Goal: Information Seeking & Learning: Learn about a topic

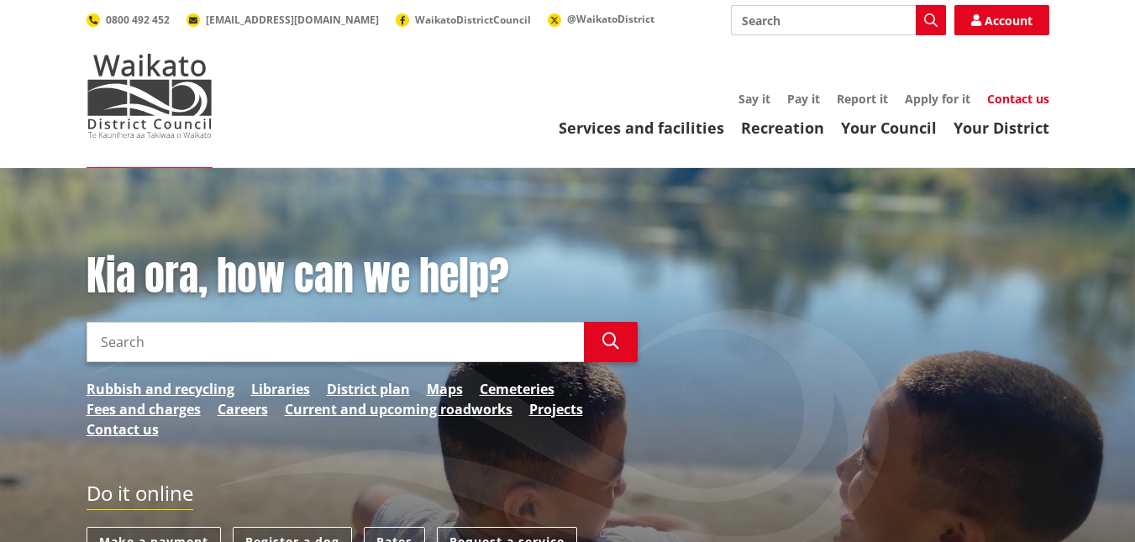
click at [1014, 101] on link "Contact us" at bounding box center [1018, 99] width 62 height 16
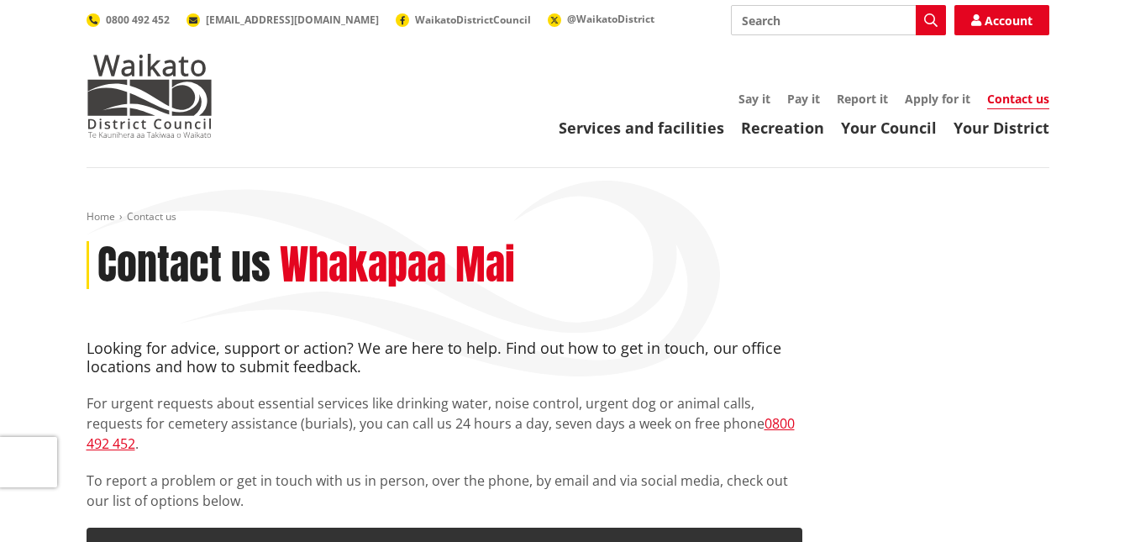
click at [782, 18] on input "Search" at bounding box center [838, 20] width 215 height 30
type input "career"
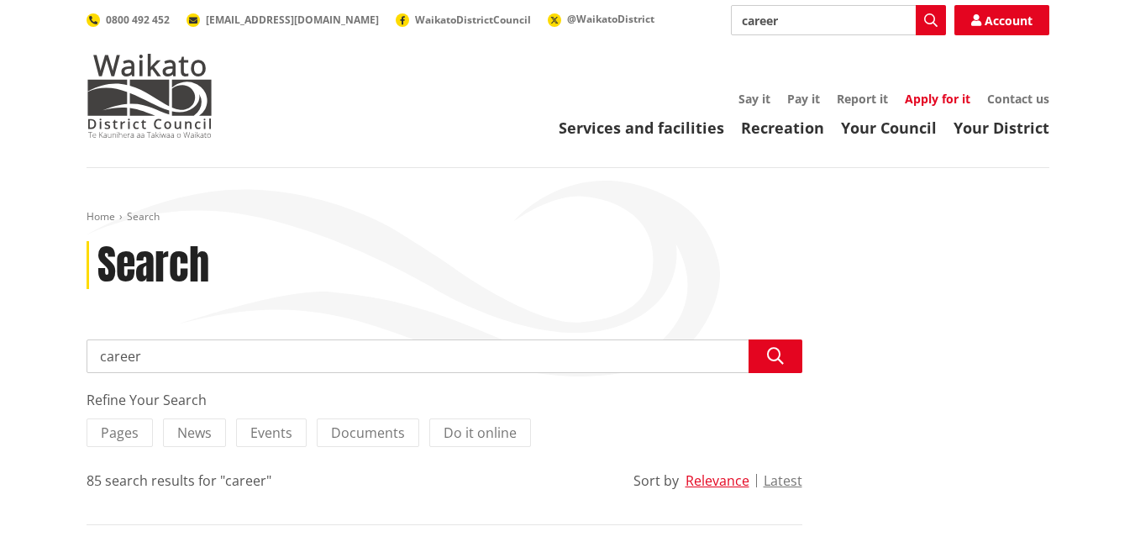
click at [931, 103] on link "Apply for it" at bounding box center [938, 99] width 66 height 16
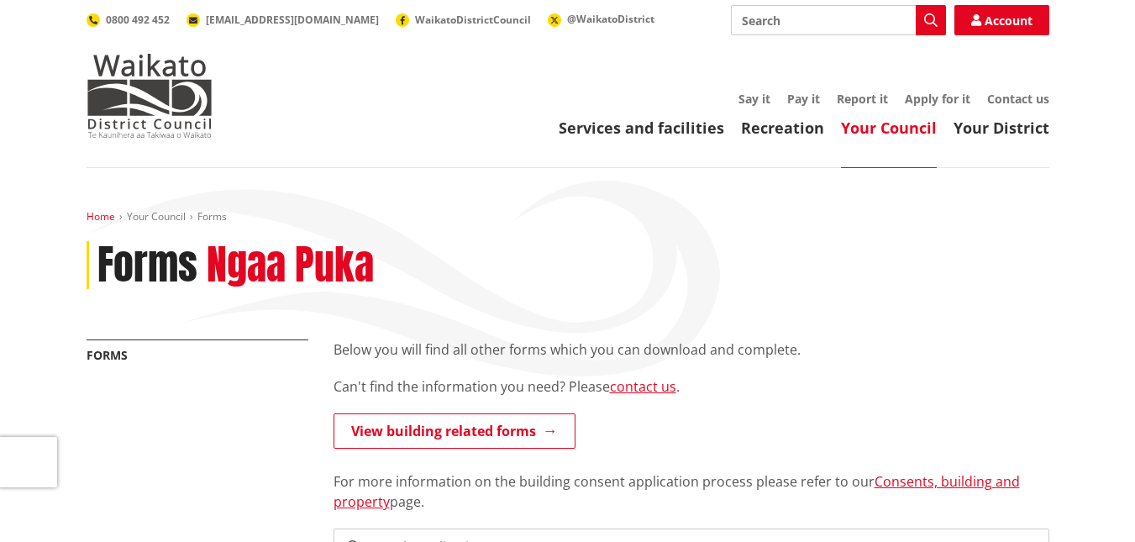
click at [95, 218] on link "Home" at bounding box center [101, 216] width 29 height 14
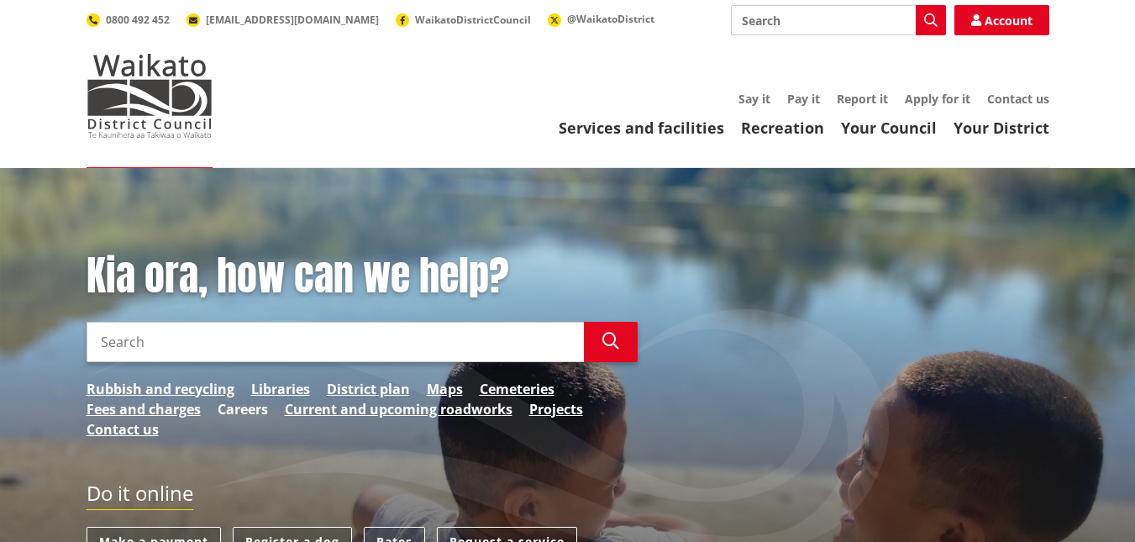
click at [220, 405] on link "Careers" at bounding box center [243, 409] width 50 height 20
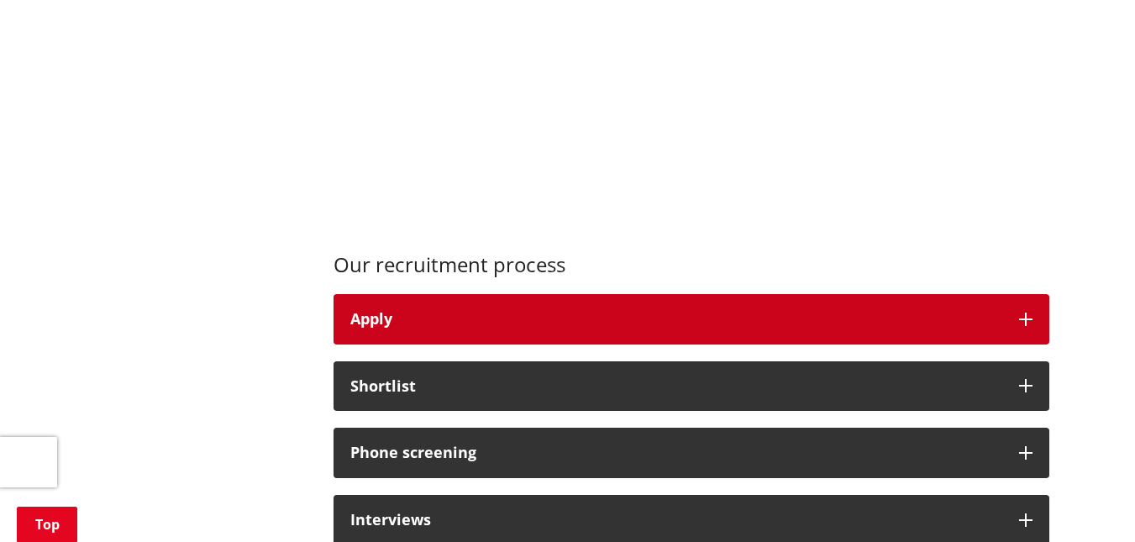
scroll to position [1092, 0]
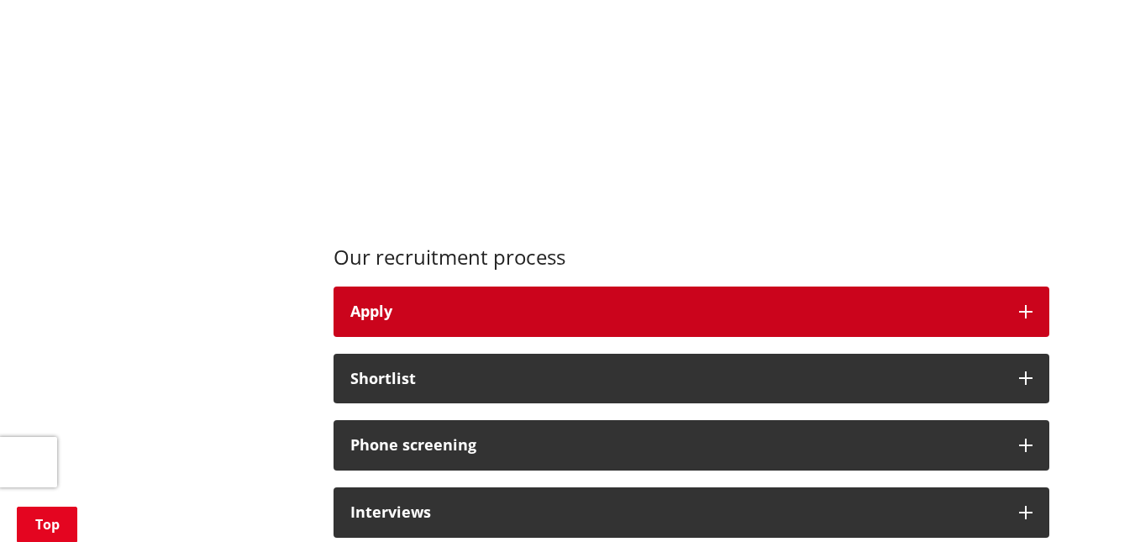
click at [444, 314] on div "Apply" at bounding box center [676, 311] width 652 height 17
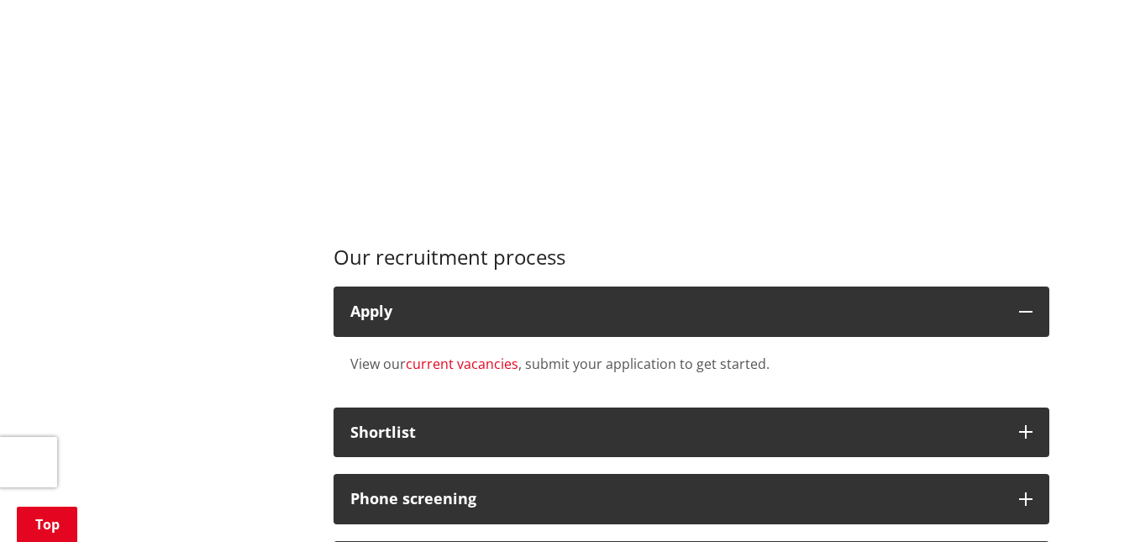
click at [444, 364] on link "current vacancies" at bounding box center [462, 364] width 113 height 18
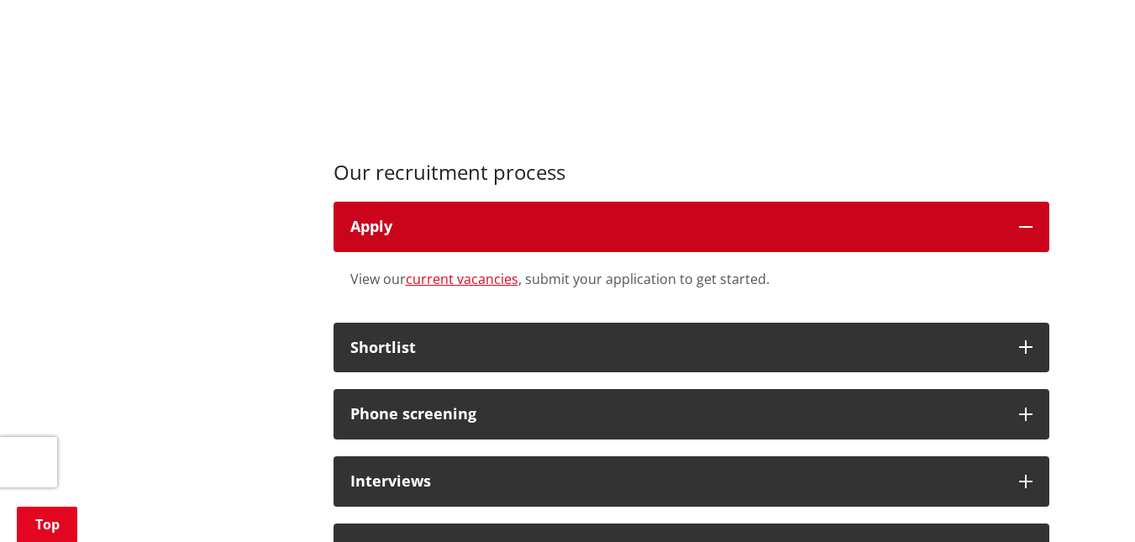
scroll to position [1176, 0]
